Goal: Task Accomplishment & Management: Use online tool/utility

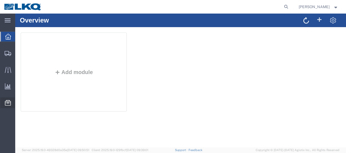
click at [0, 0] on span "Location Appointment" at bounding box center [0, 0] width 0 height 0
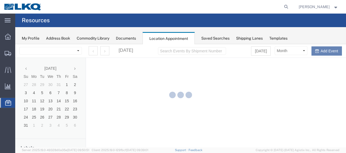
select select "27578"
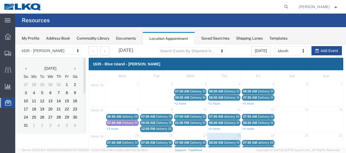
scroll to position [27, 0]
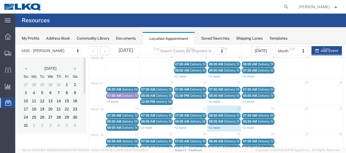
click at [212, 127] on link "+2 more" at bounding box center [214, 128] width 12 height 4
